Goal: Communication & Community: Answer question/provide support

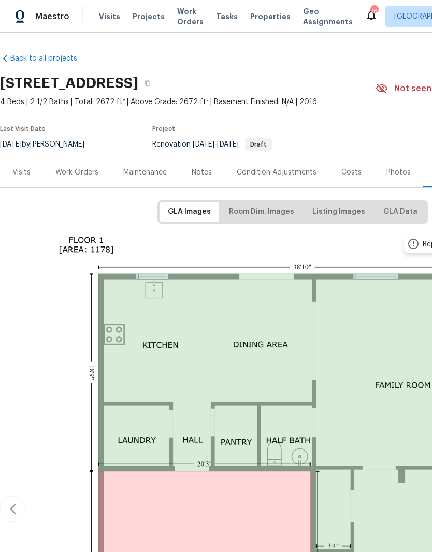
click at [66, 173] on div "Work Orders" at bounding box center [76, 172] width 43 height 10
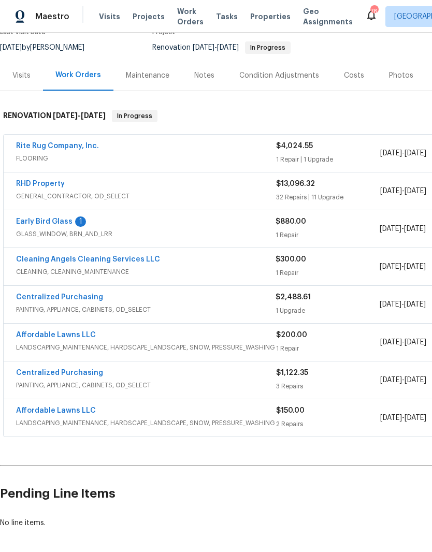
scroll to position [101, 0]
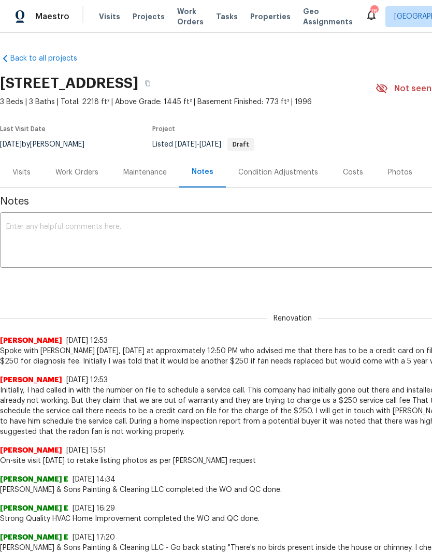
click at [70, 181] on div "Work Orders" at bounding box center [77, 172] width 68 height 31
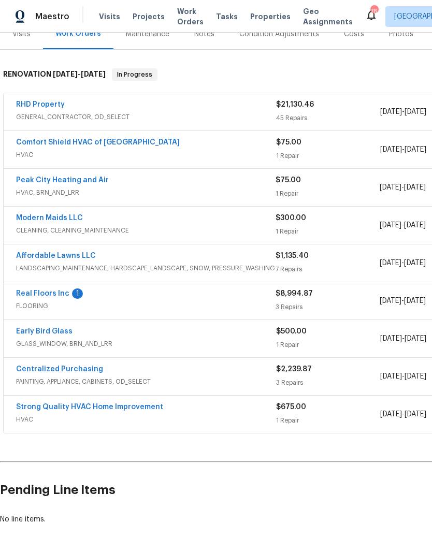
scroll to position [138, 0]
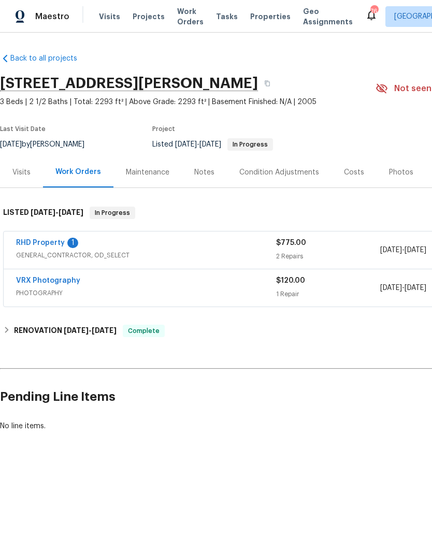
click at [39, 243] on link "RHD Property" at bounding box center [40, 242] width 49 height 7
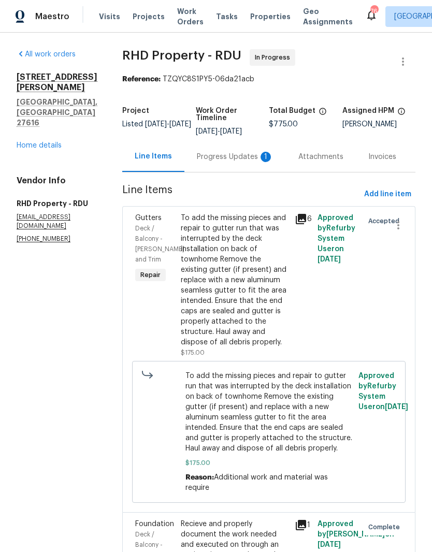
click at [239, 172] on div "Progress Updates 1" at bounding box center [235, 156] width 102 height 31
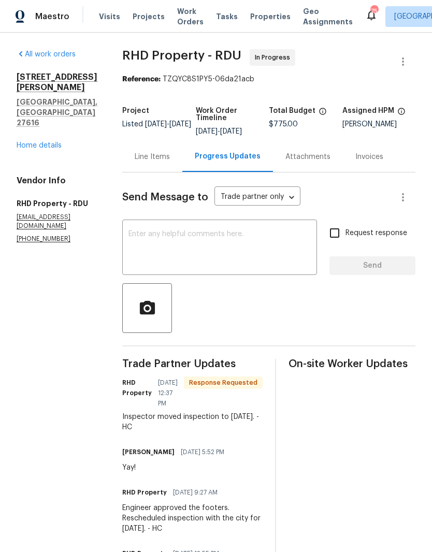
click at [157, 252] on textarea at bounding box center [219, 249] width 182 height 36
type textarea "P"
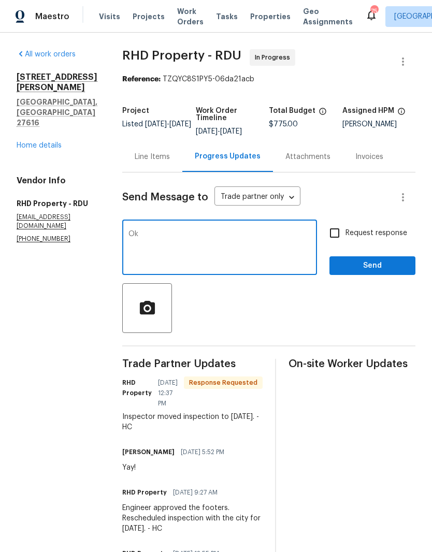
type textarea "Ok"
click at [358, 269] on span "Send" at bounding box center [372, 266] width 69 height 13
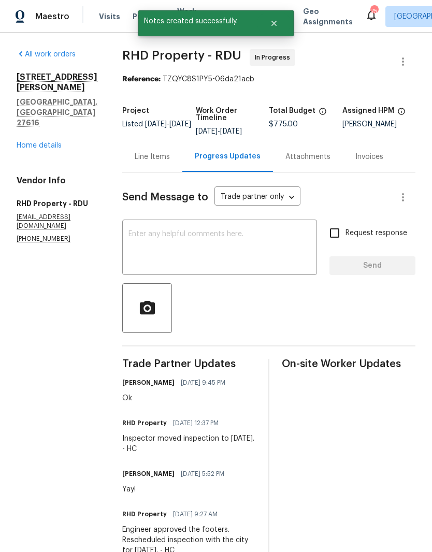
click at [39, 142] on link "Home details" at bounding box center [39, 145] width 45 height 7
